Goal: Information Seeking & Learning: Learn about a topic

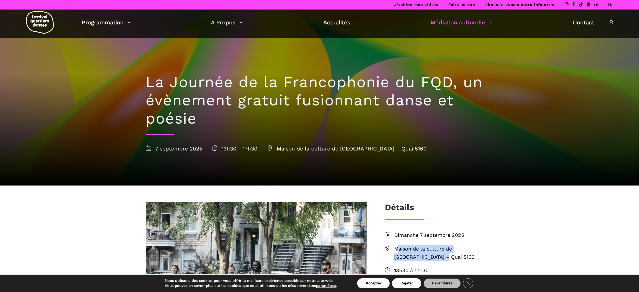
copy span "Maison de la culture de [GEOGRAPHIC_DATA] – Quai 5160"
drag, startPoint x: 413, startPoint y: 255, endPoint x: 395, endPoint y: 249, distance: 19.4
type textarea "Maison de la culture de [GEOGRAPHIC_DATA] – Quai 5160"
click at [395, 249] on span "Maison de la culture de [GEOGRAPHIC_DATA] – Quai 5160" at bounding box center [443, 253] width 99 height 16
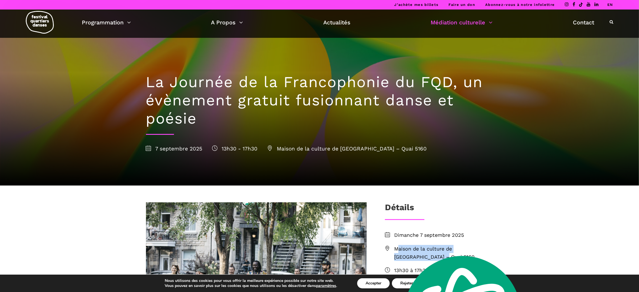
click at [608, 5] on link "EN" at bounding box center [610, 5] width 6 height 4
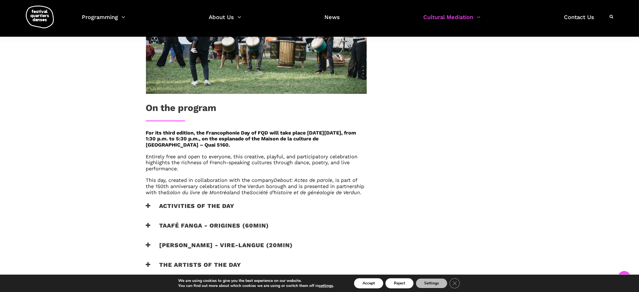
scroll to position [273, 0]
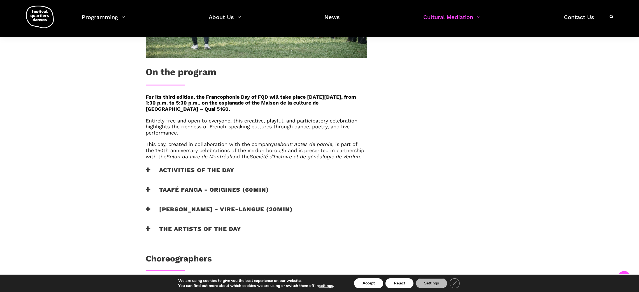
click at [149, 173] on icon at bounding box center [148, 170] width 5 height 6
